Goal: Browse casually

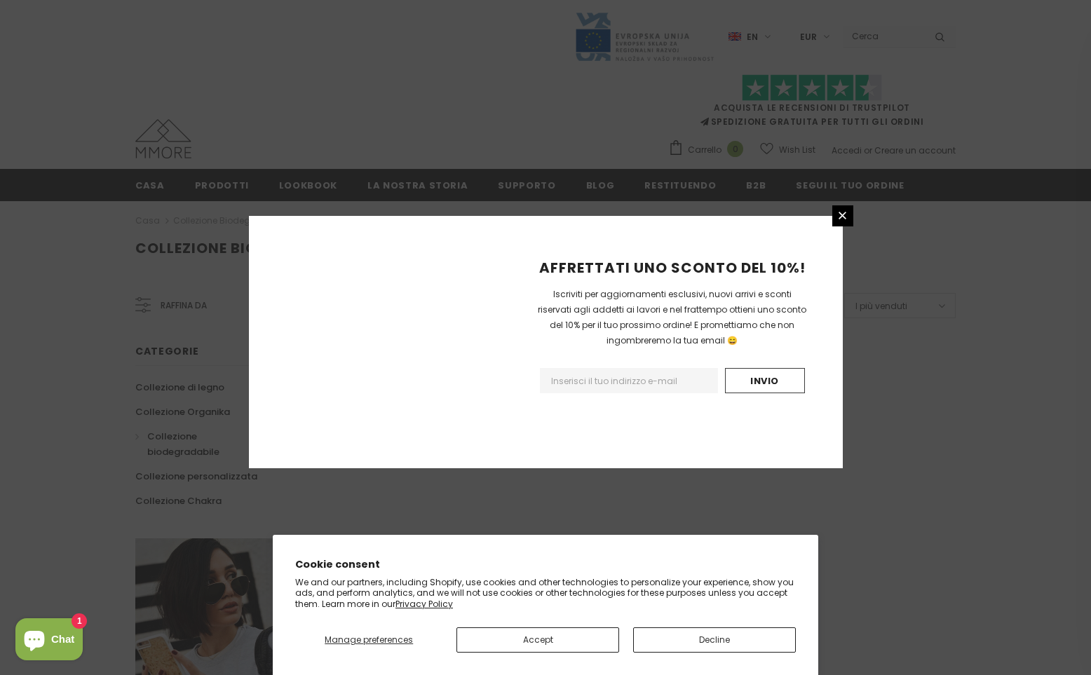
scroll to position [762, 0]
